Goal: Task Accomplishment & Management: Manage account settings

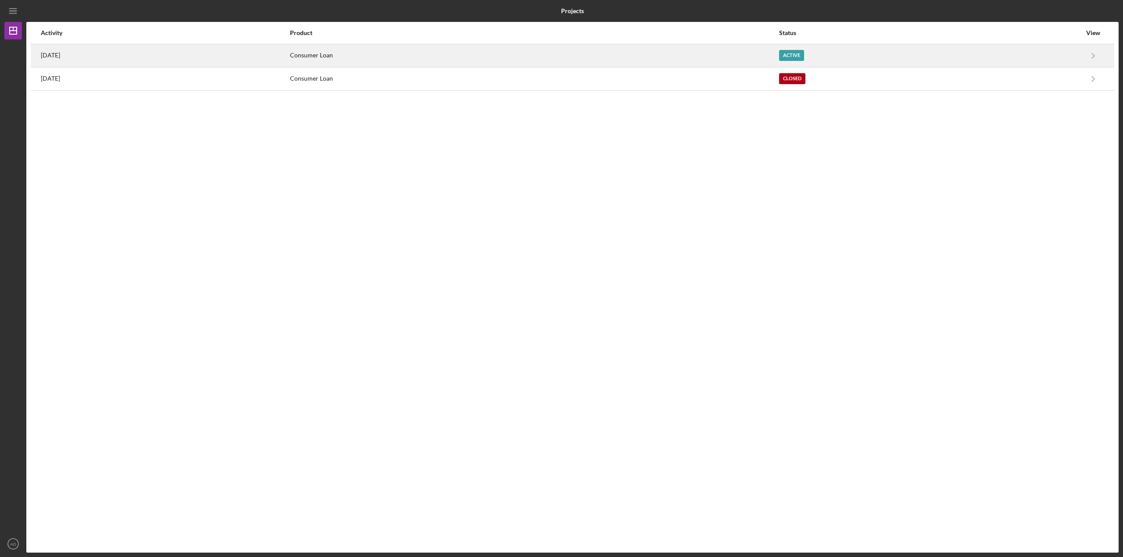
click at [698, 53] on div "Consumer Loan" at bounding box center [534, 56] width 488 height 22
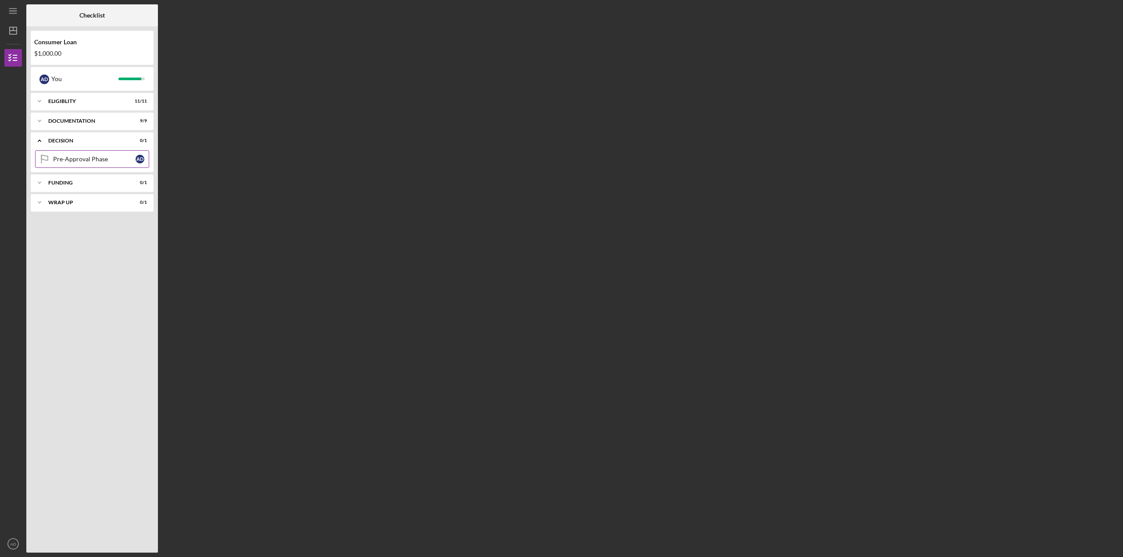
click at [71, 157] on div "Pre-Approval Phase" at bounding box center [94, 159] width 82 height 7
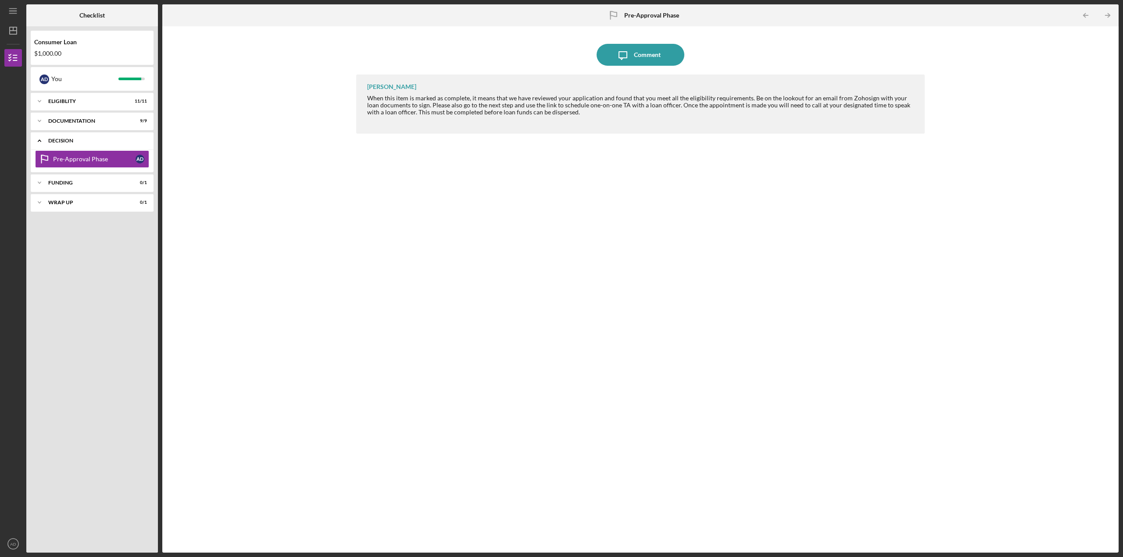
click at [41, 140] on icon "Icon/Expander" at bounding box center [40, 141] width 18 height 18
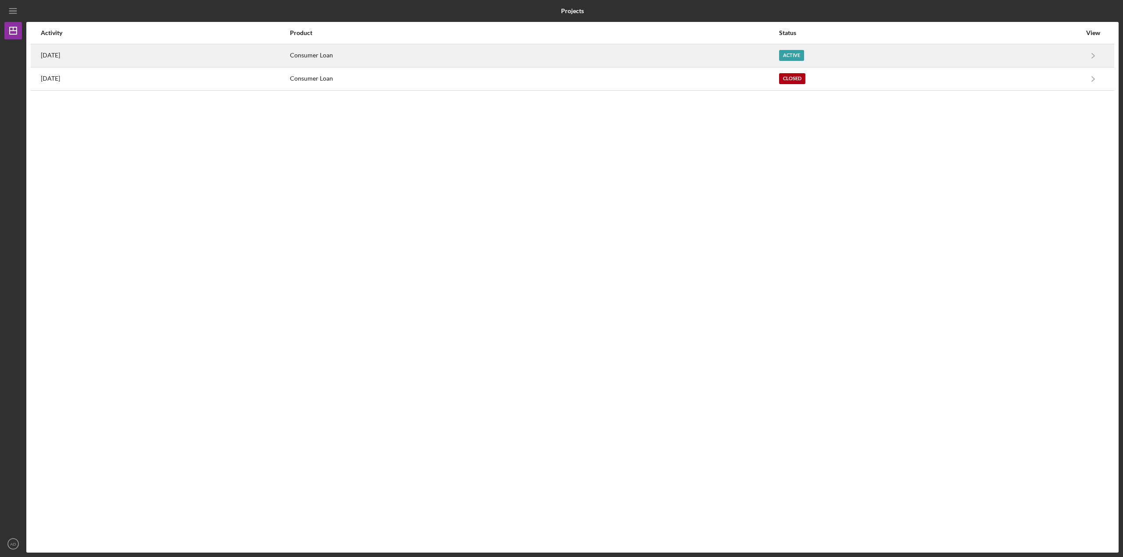
click at [89, 60] on div "[DATE]" at bounding box center [165, 56] width 248 height 22
